Goal: Answer question/provide support: Share knowledge or assist other users

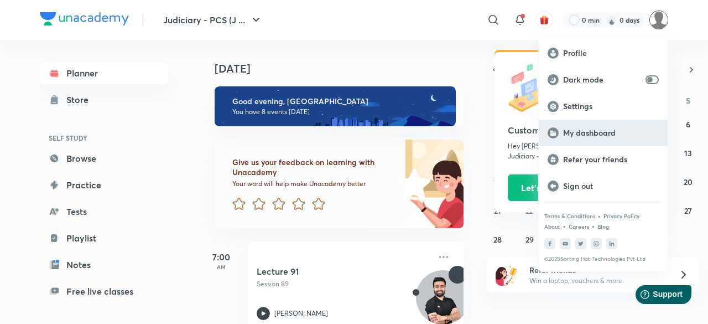
click at [586, 132] on p "My dashboard" at bounding box center [611, 133] width 96 height 10
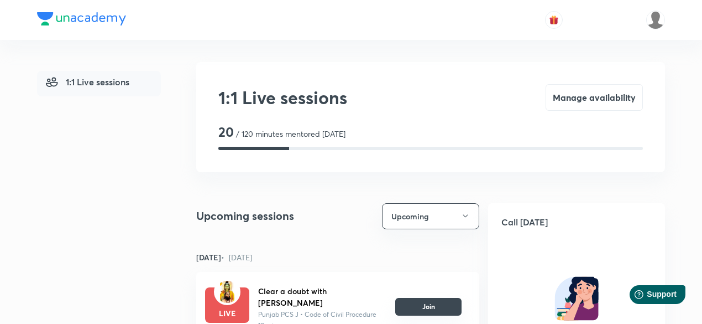
click at [440, 300] on button "Join" at bounding box center [428, 307] width 66 height 18
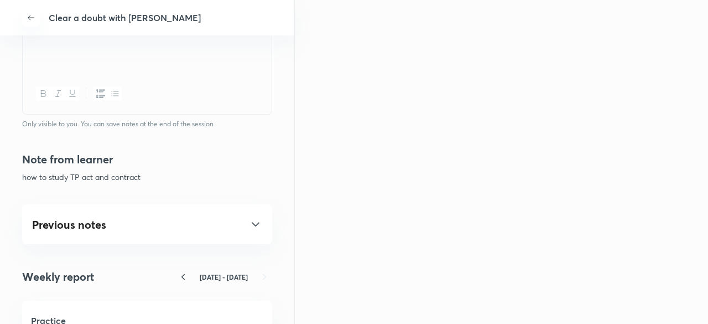
scroll to position [486, 0]
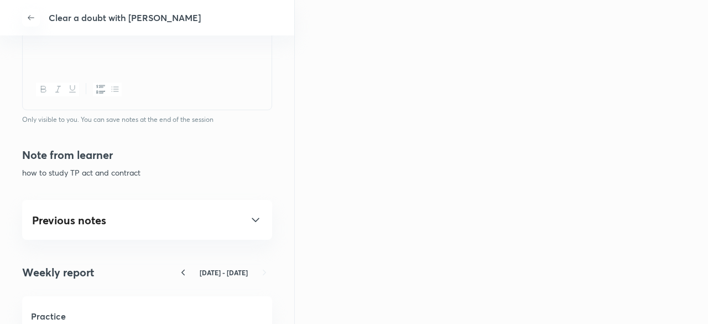
click at [58, 215] on div "Previous notes" at bounding box center [147, 219] width 230 height 13
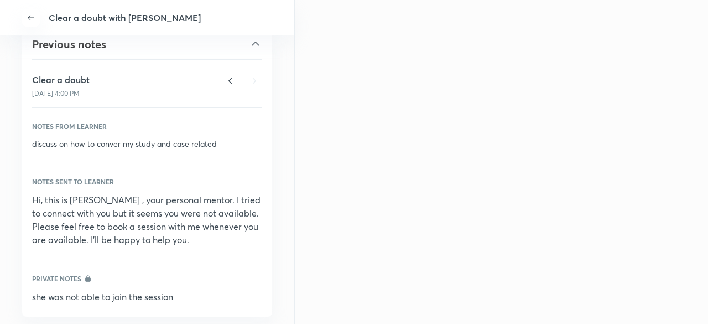
scroll to position [665, 0]
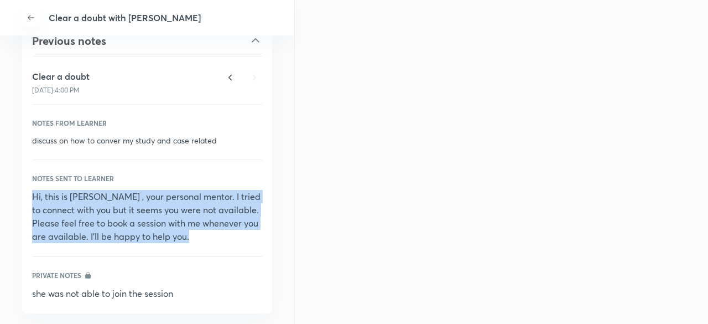
drag, startPoint x: 30, startPoint y: 193, endPoint x: 249, endPoint y: 234, distance: 222.3
click at [249, 234] on div "Previous notes Clear a doubt 22 Jul, 4:00 PM Notes from learner discuss on how …" at bounding box center [147, 166] width 250 height 293
copy p "Hi, this is Namrata dixit , your personal mentor. I tried to connect with you b…"
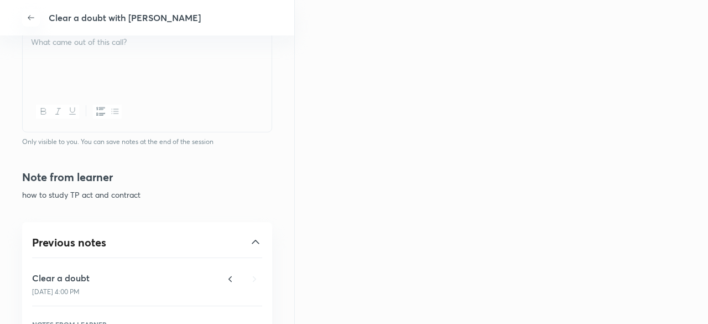
scroll to position [444, 0]
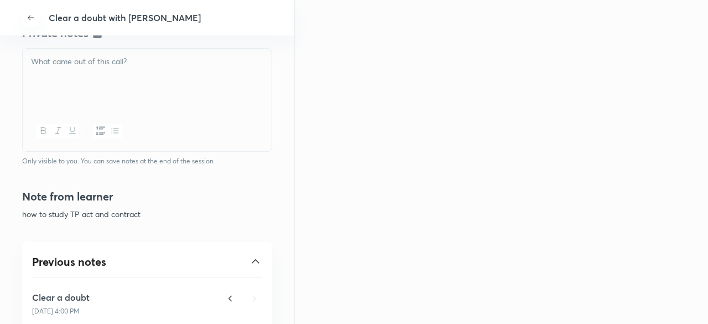
click at [123, 82] on div at bounding box center [147, 80] width 249 height 62
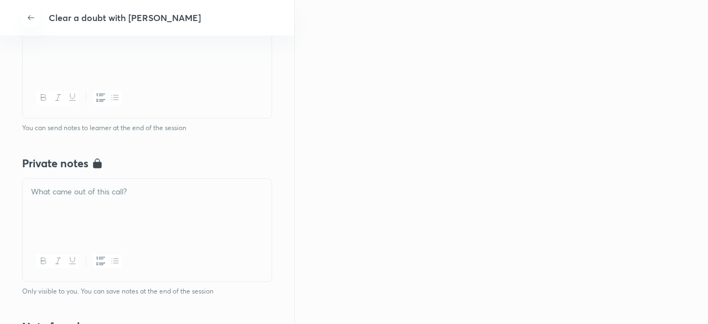
scroll to position [310, 0]
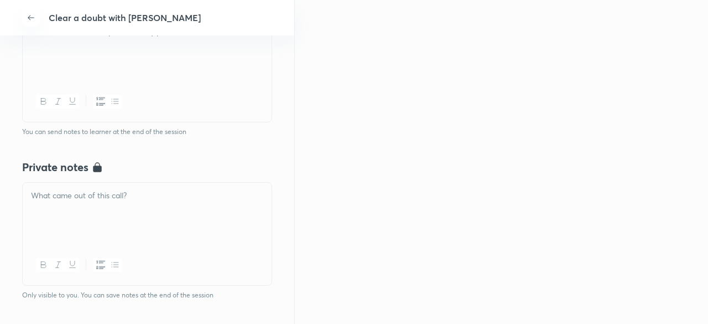
click at [109, 64] on div at bounding box center [147, 50] width 249 height 62
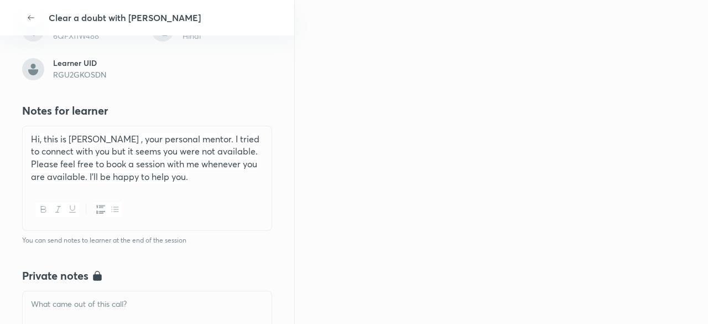
scroll to position [202, 0]
click at [130, 141] on span "Hi, this is Namrata dixit , your personal mentor. I tried to connect with you b…" at bounding box center [145, 158] width 228 height 49
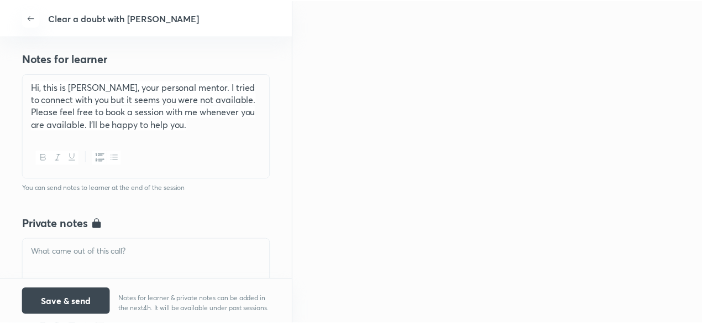
scroll to position [149, 0]
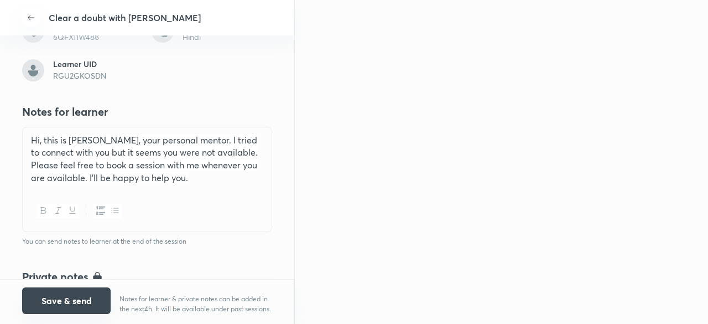
click at [75, 294] on button "Save & send" at bounding box center [66, 300] width 89 height 27
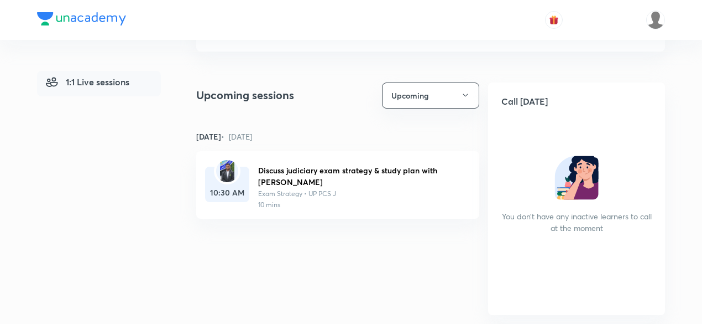
scroll to position [133, 0]
